Goal: Navigation & Orientation: Go to known website

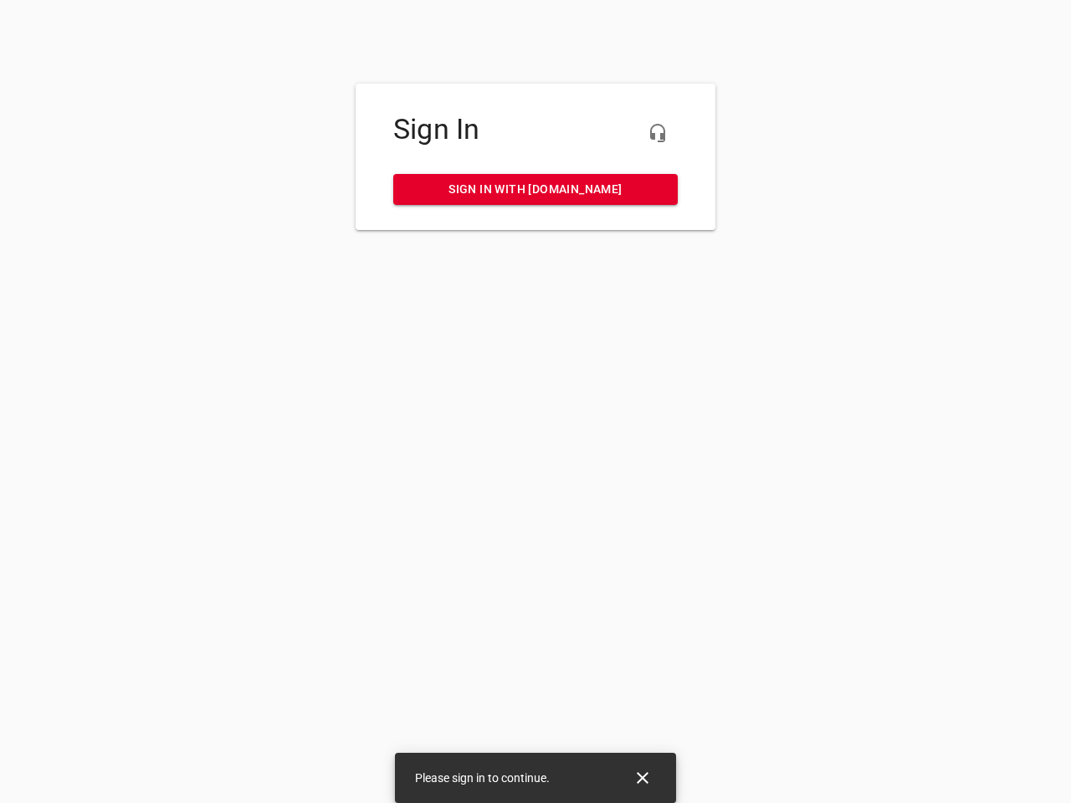
click at [657, 133] on icon "button" at bounding box center [657, 133] width 20 height 20
click at [642, 778] on icon "Close" at bounding box center [643, 778] width 12 height 12
